Goal: Understand process/instructions: Learn how to perform a task or action

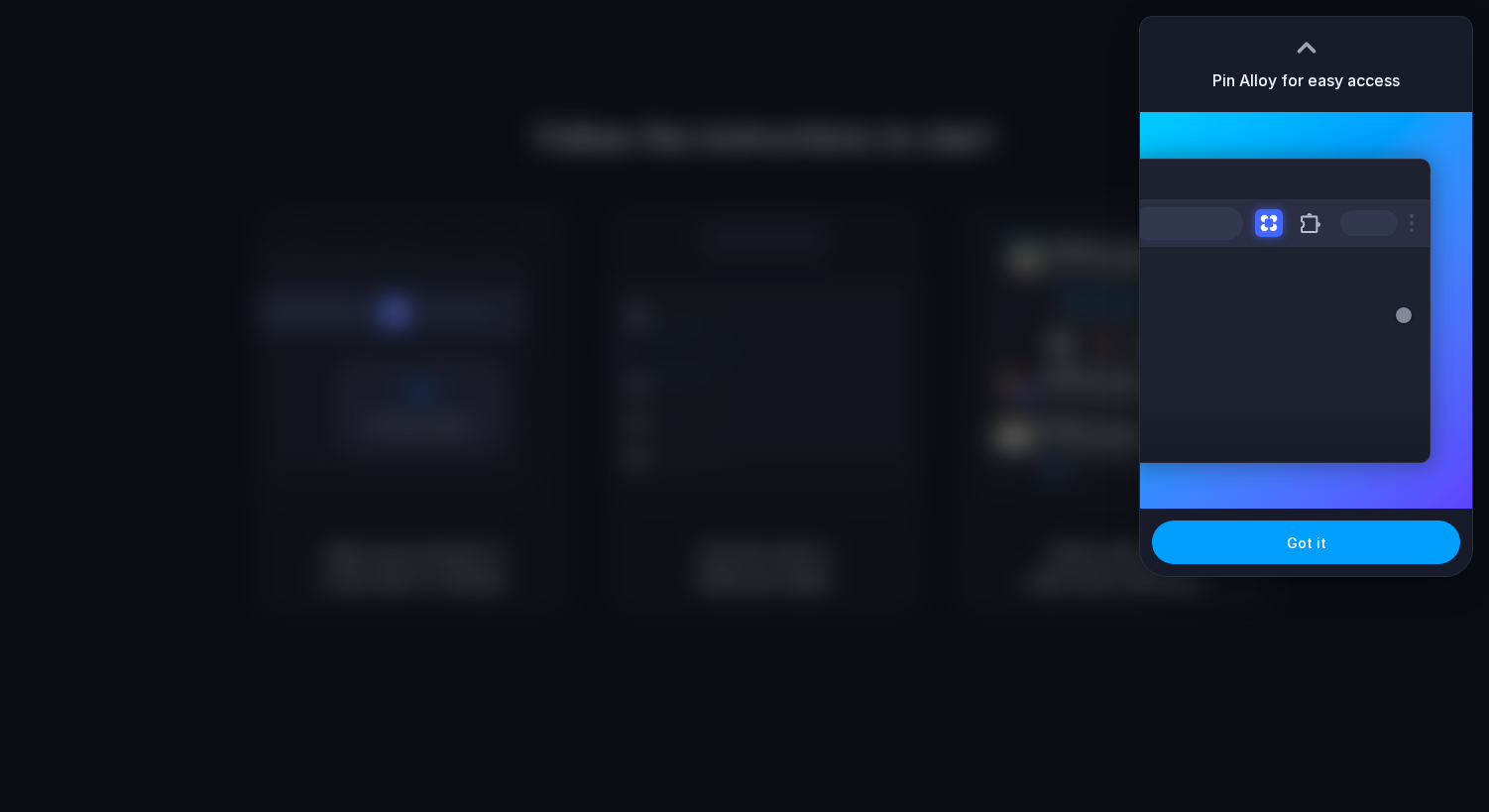
click at [1211, 542] on button "Got it" at bounding box center [1305, 542] width 309 height 44
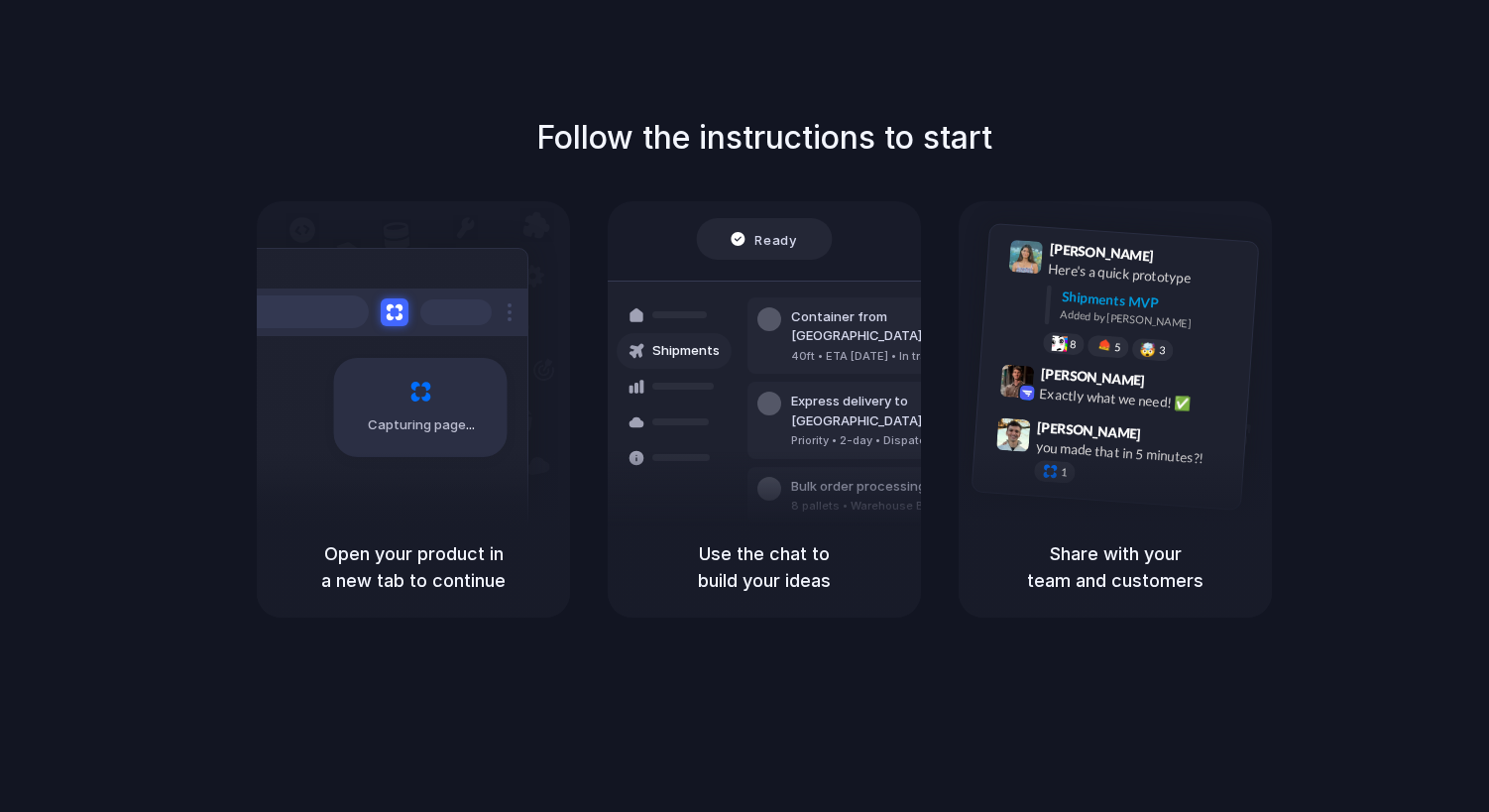
click at [1178, 112] on div "Follow the instructions to start Capturing page Open your product in a new tab …" at bounding box center [764, 426] width 1529 height 852
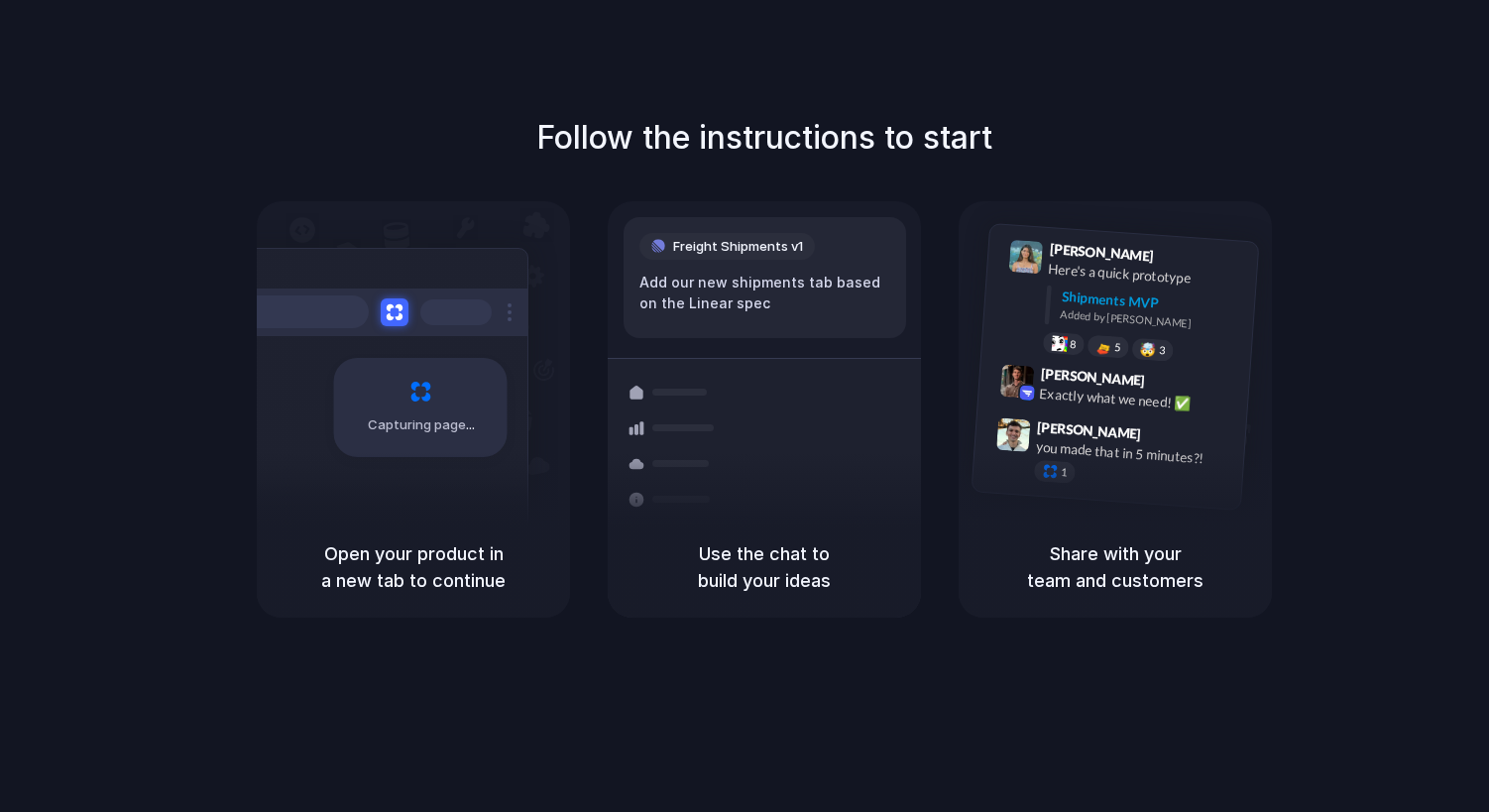
click at [865, 59] on div "Follow the instructions to start Capturing page Open your product in a new tab …" at bounding box center [764, 426] width 1529 height 852
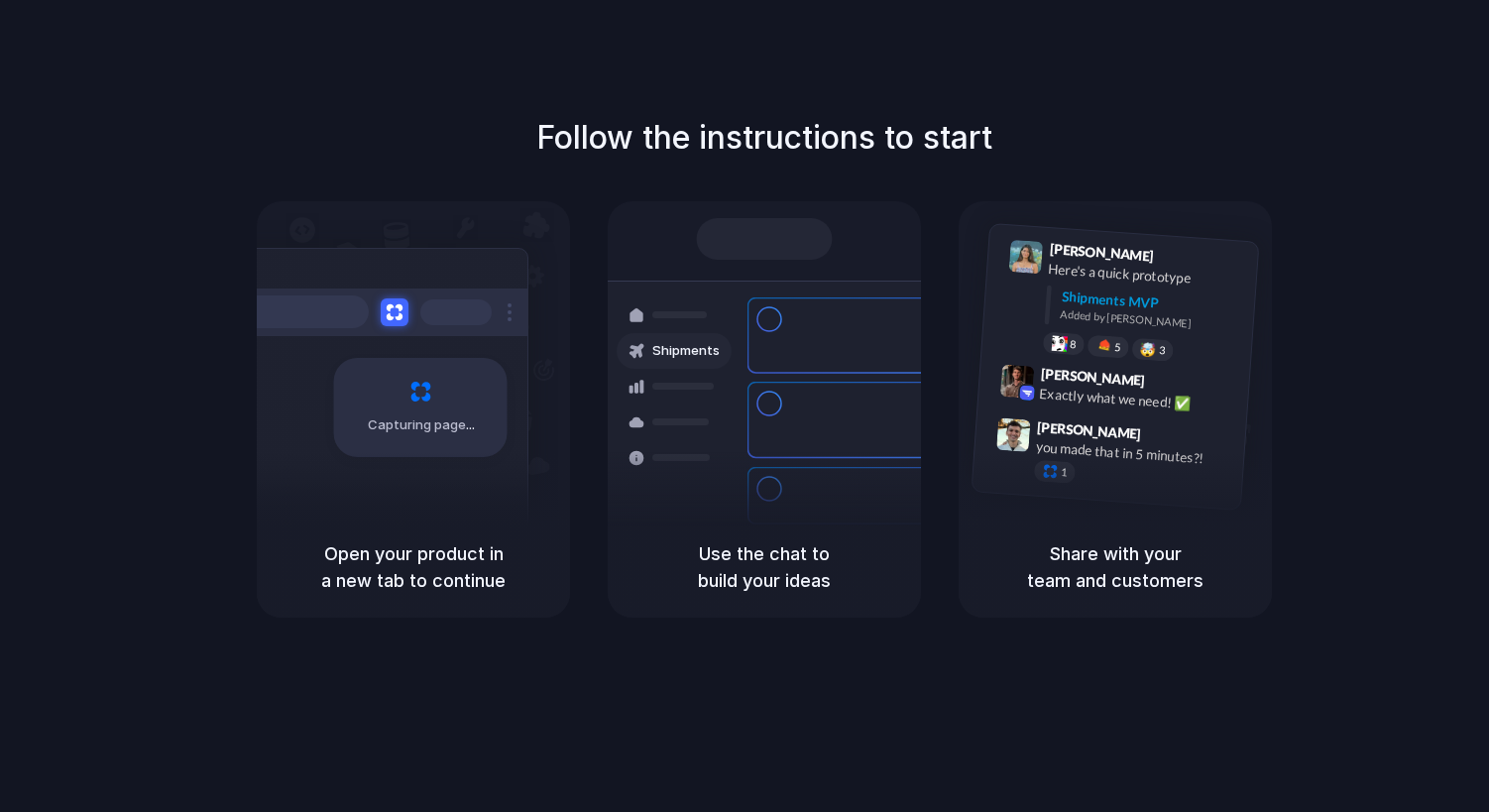
click at [744, 406] on div at bounding box center [744, 406] width 0 height 0
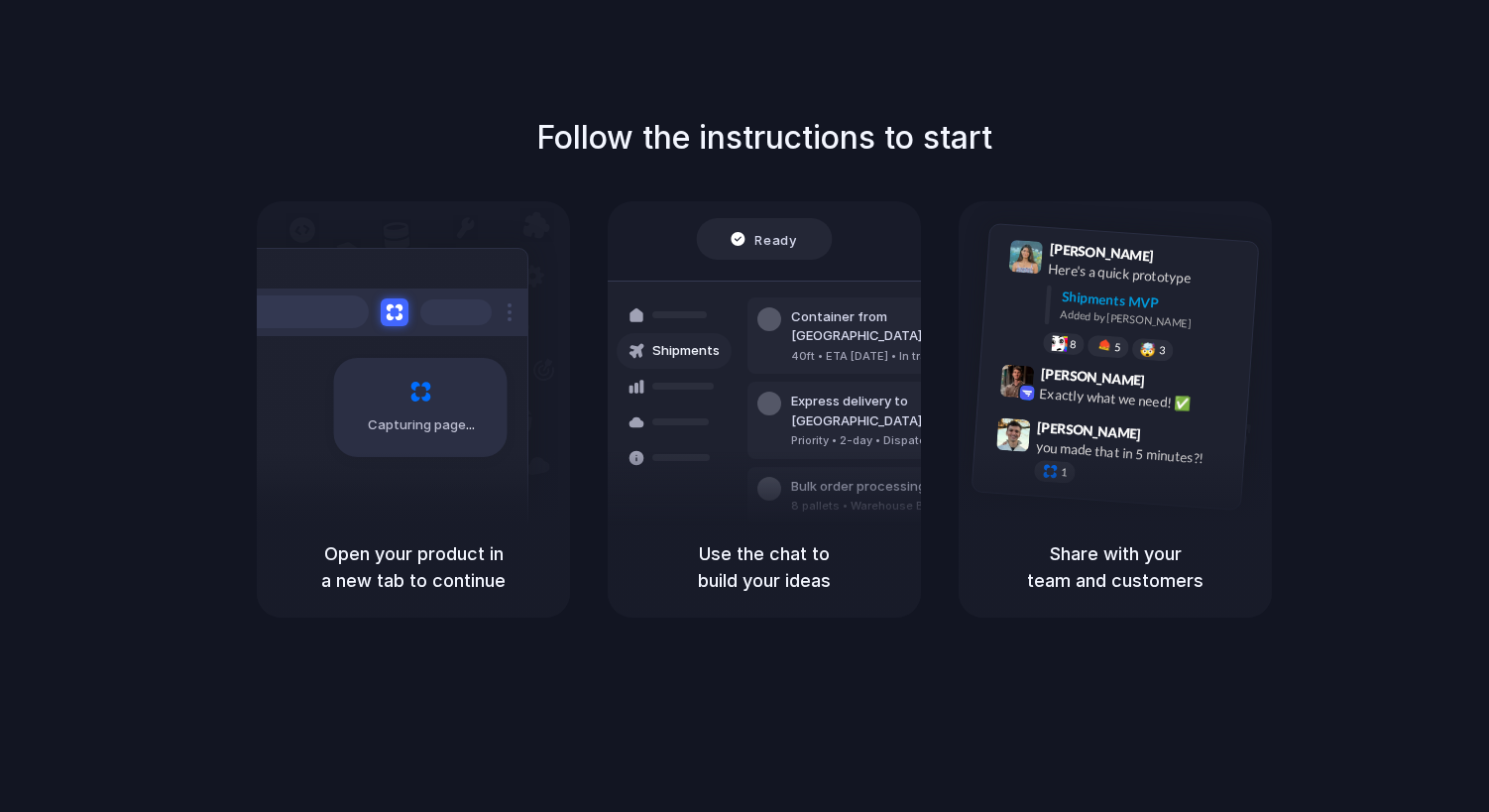
click at [744, 406] on div at bounding box center [744, 406] width 0 height 0
